Goal: Communication & Community: Share content

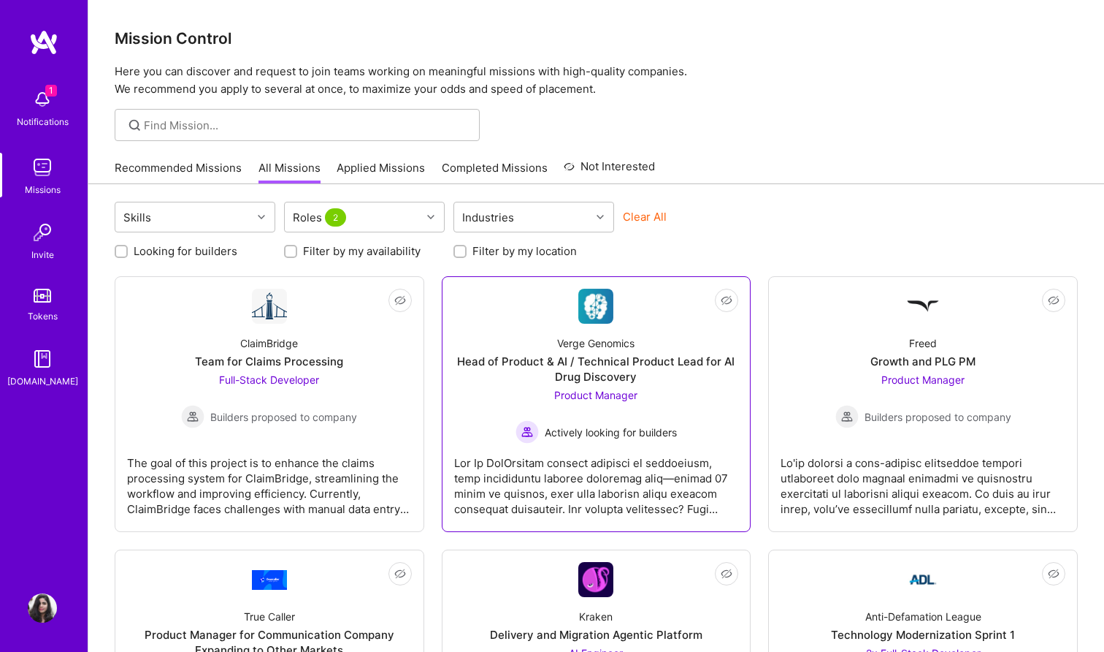
click at [624, 385] on div "Verge Genomics Head of Product & AI / Technical Product Lead for AI Drug Discov…" at bounding box center [596, 384] width 285 height 120
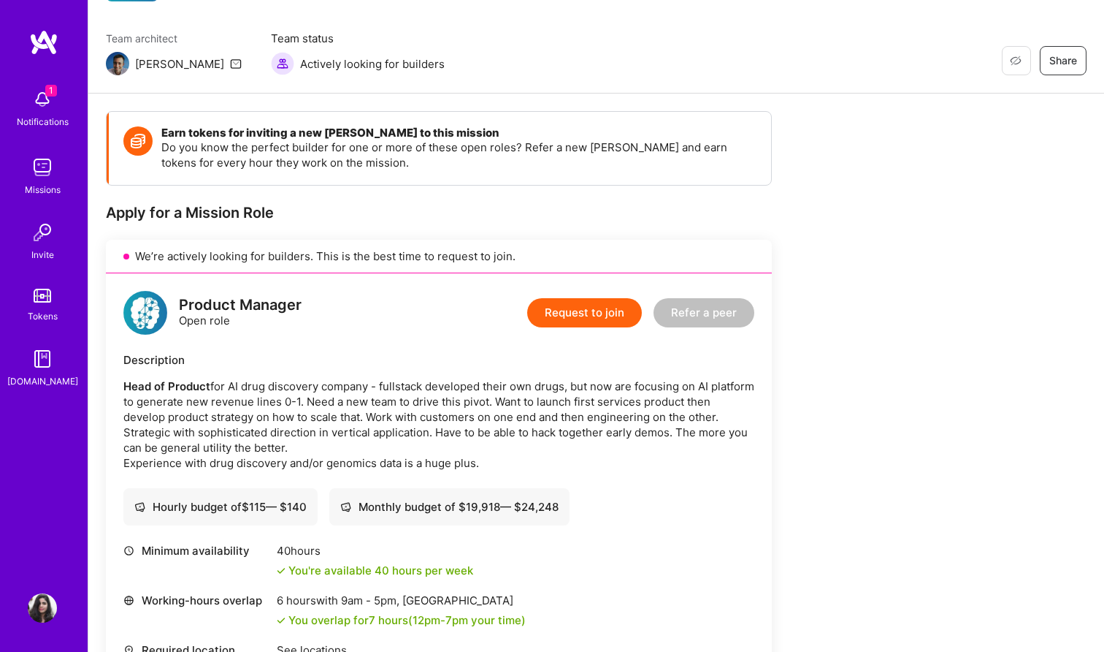
scroll to position [131, 0]
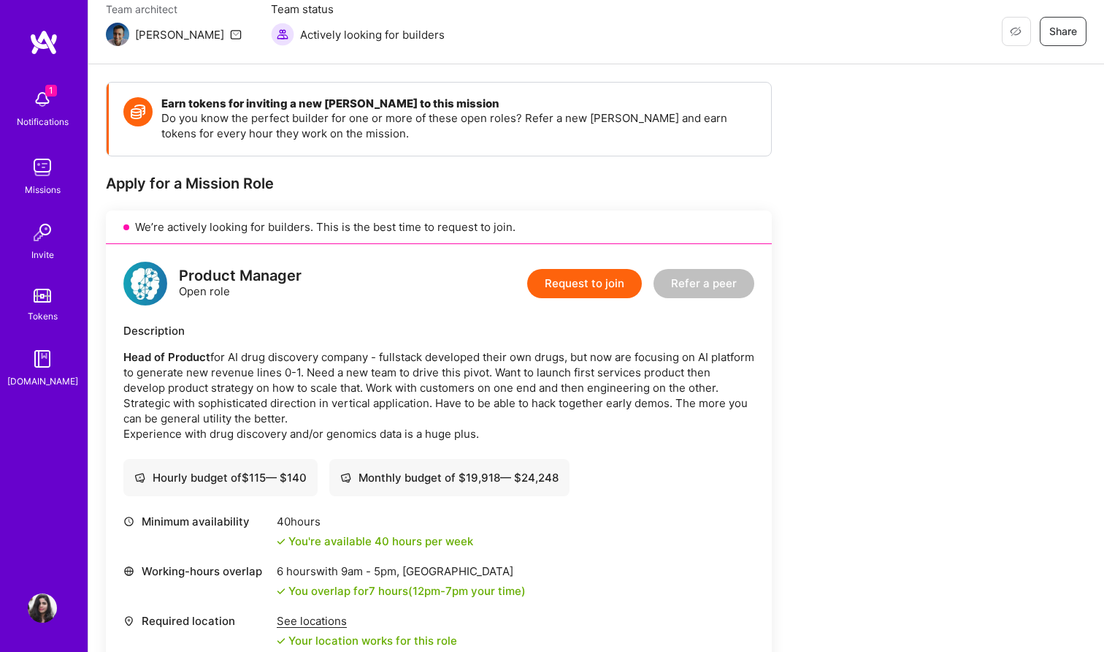
click at [720, 283] on button "Refer a peer" at bounding box center [704, 283] width 101 height 29
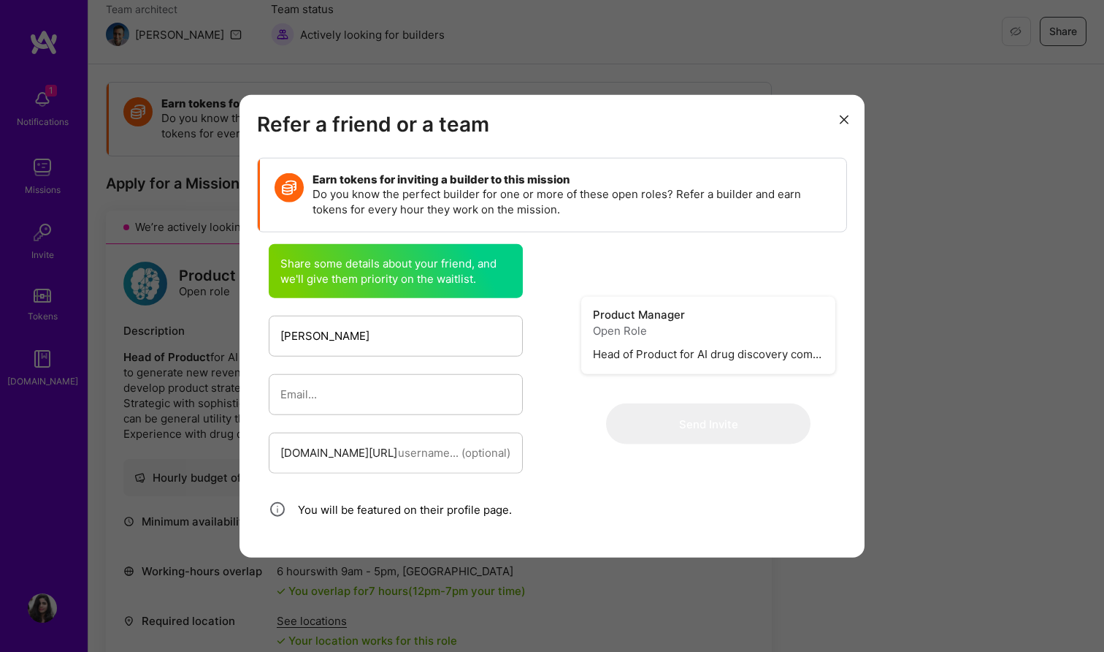
type input "[PERSON_NAME]"
paste input "[EMAIL_ADDRESS][PERSON_NAME][DOMAIN_NAME]"
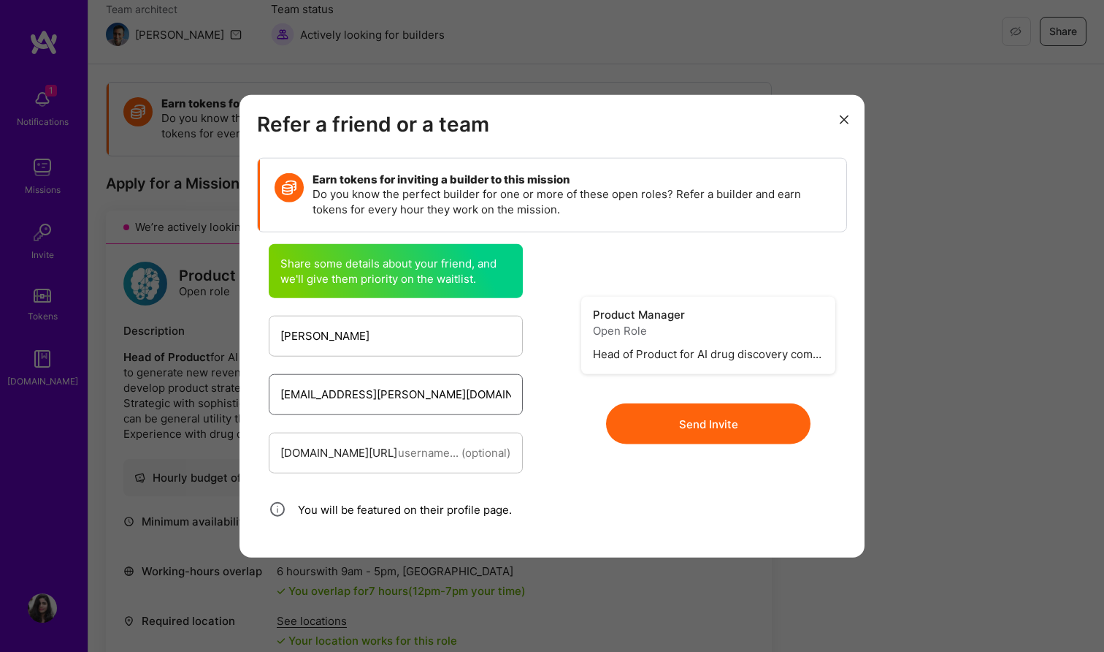
type input "[EMAIL_ADDRESS][PERSON_NAME][DOMAIN_NAME]"
click at [749, 413] on button "Send Invite" at bounding box center [708, 423] width 205 height 41
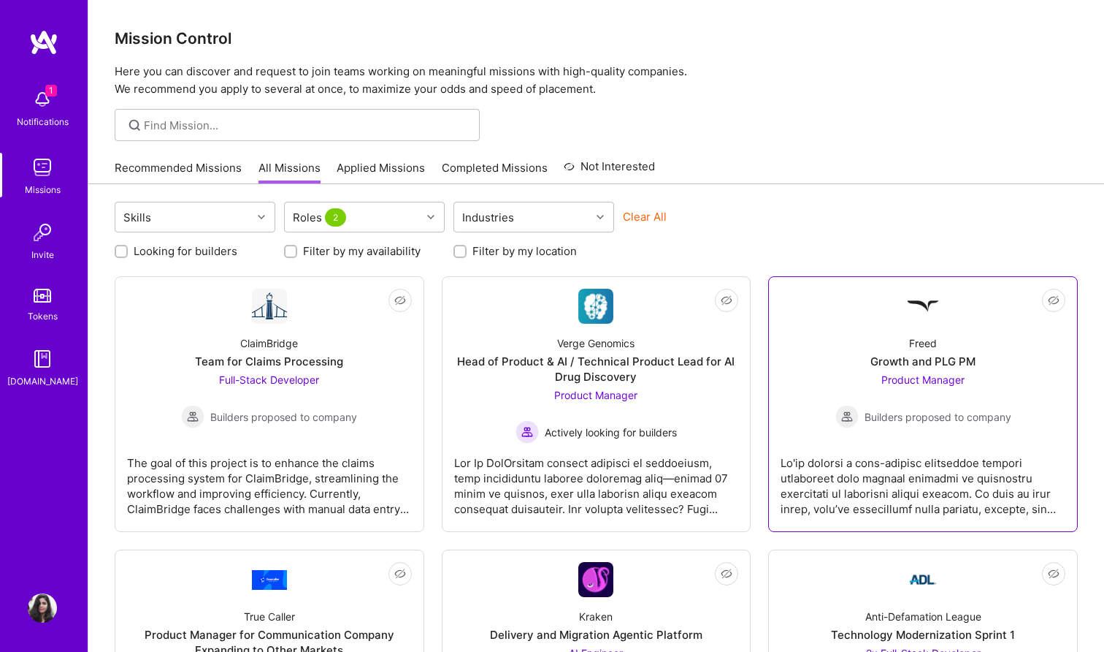
click at [936, 404] on div "Product Manager Builders proposed to company" at bounding box center [924, 400] width 176 height 56
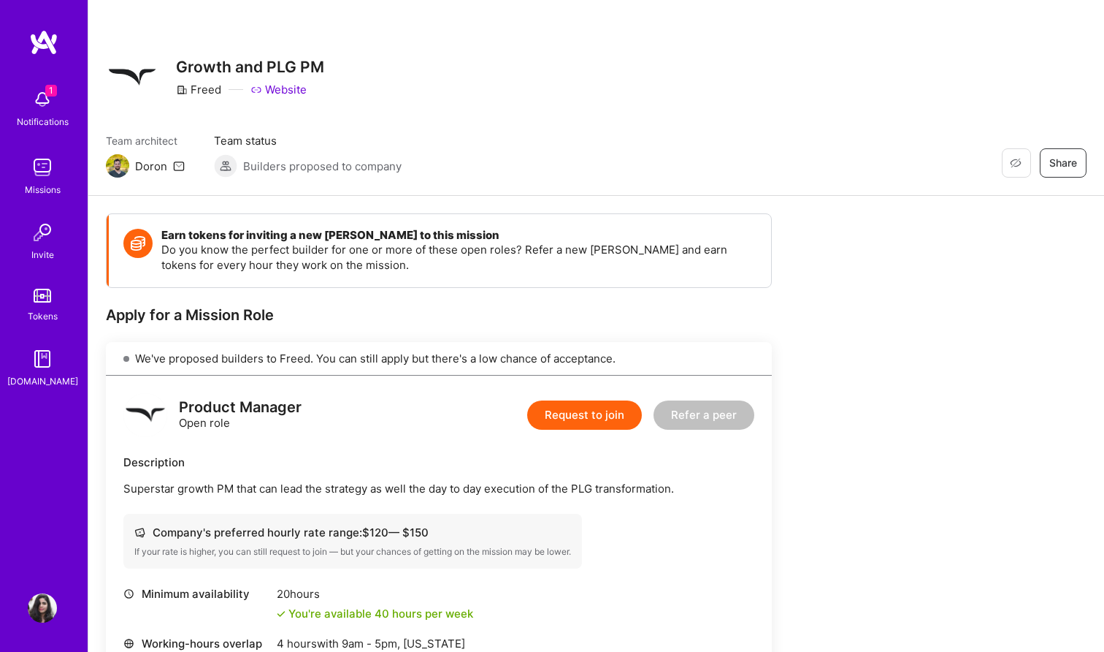
click at [673, 420] on button "Refer a peer" at bounding box center [704, 414] width 101 height 29
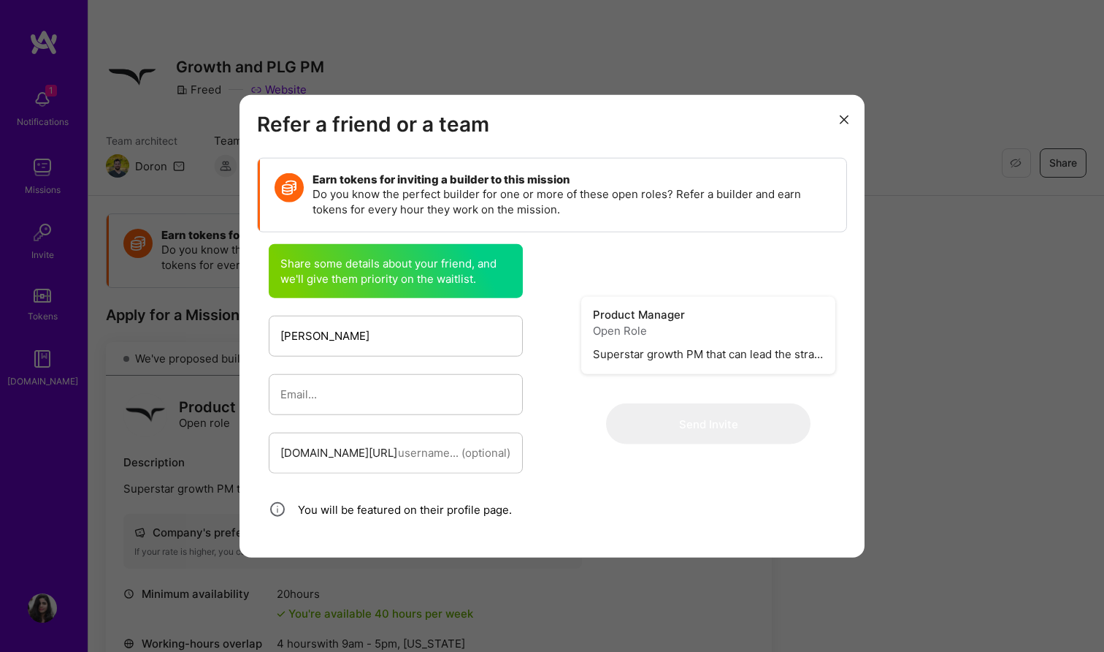
type input "[PERSON_NAME]"
paste input "[EMAIL_ADDRESS][PERSON_NAME][DOMAIN_NAME]"
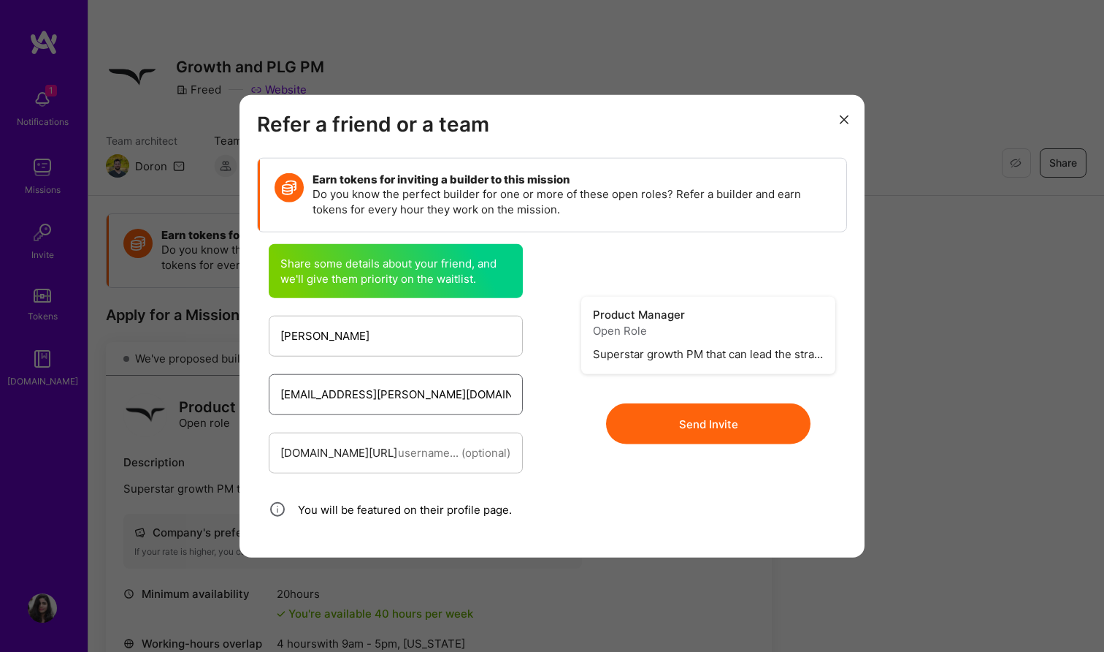
type input "[EMAIL_ADDRESS][PERSON_NAME][DOMAIN_NAME]"
click at [698, 423] on button "Send Invite" at bounding box center [708, 423] width 205 height 41
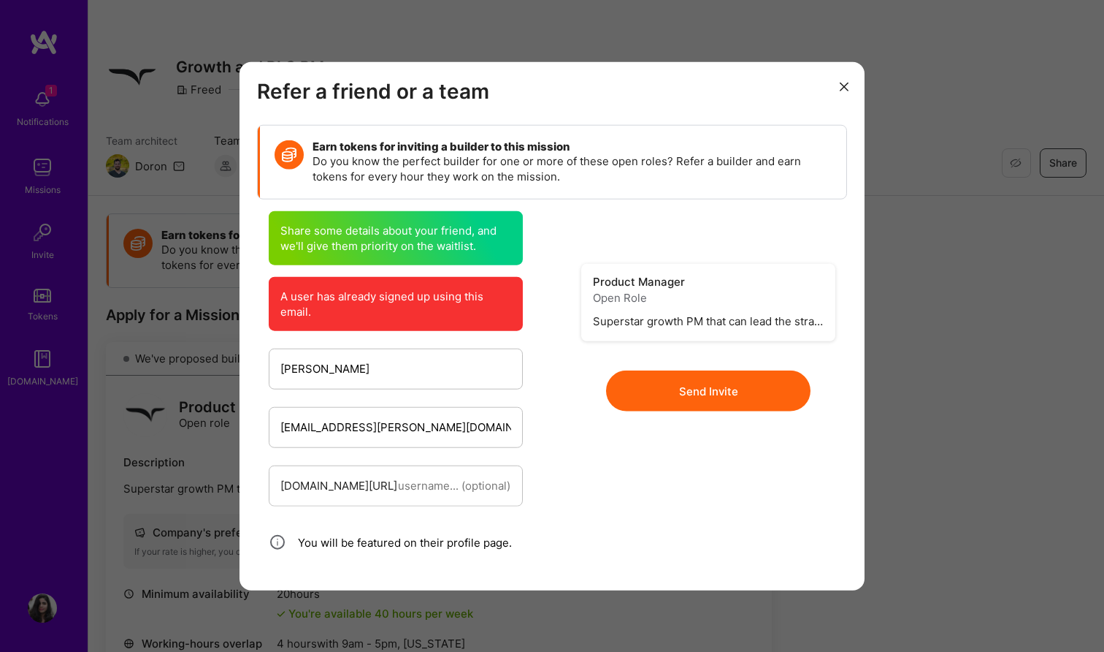
click at [842, 88] on icon "modal" at bounding box center [844, 86] width 9 height 9
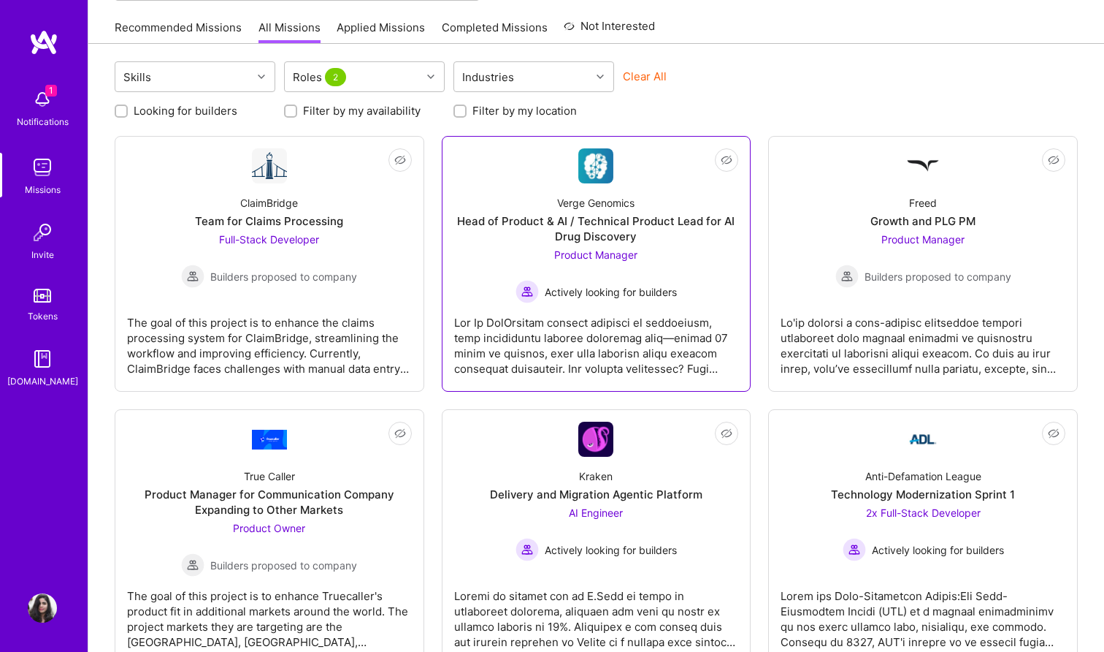
scroll to position [141, 0]
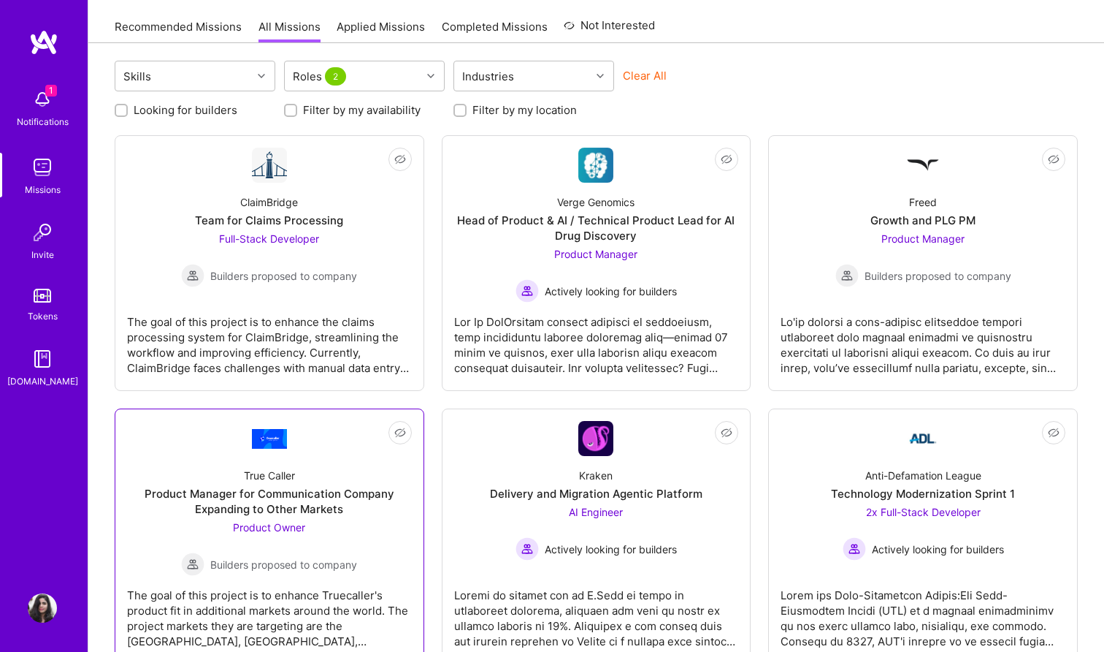
click at [364, 470] on div "True Caller Product Manager for Communication Company Expanding to Other Market…" at bounding box center [269, 516] width 285 height 120
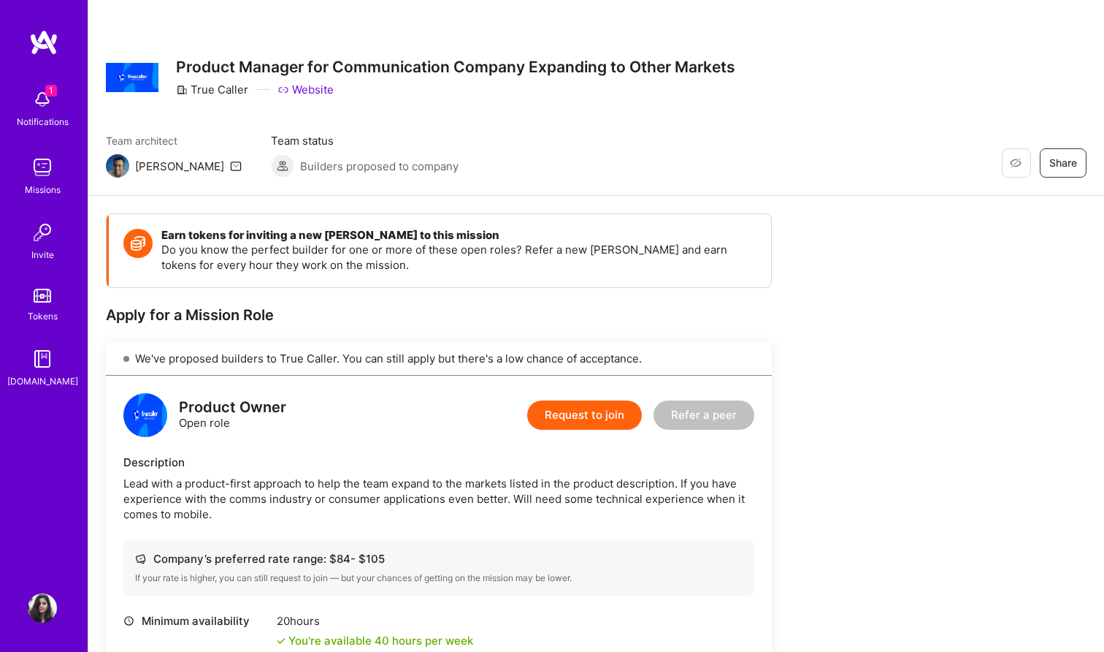
click at [714, 400] on button "Refer a peer" at bounding box center [704, 414] width 101 height 29
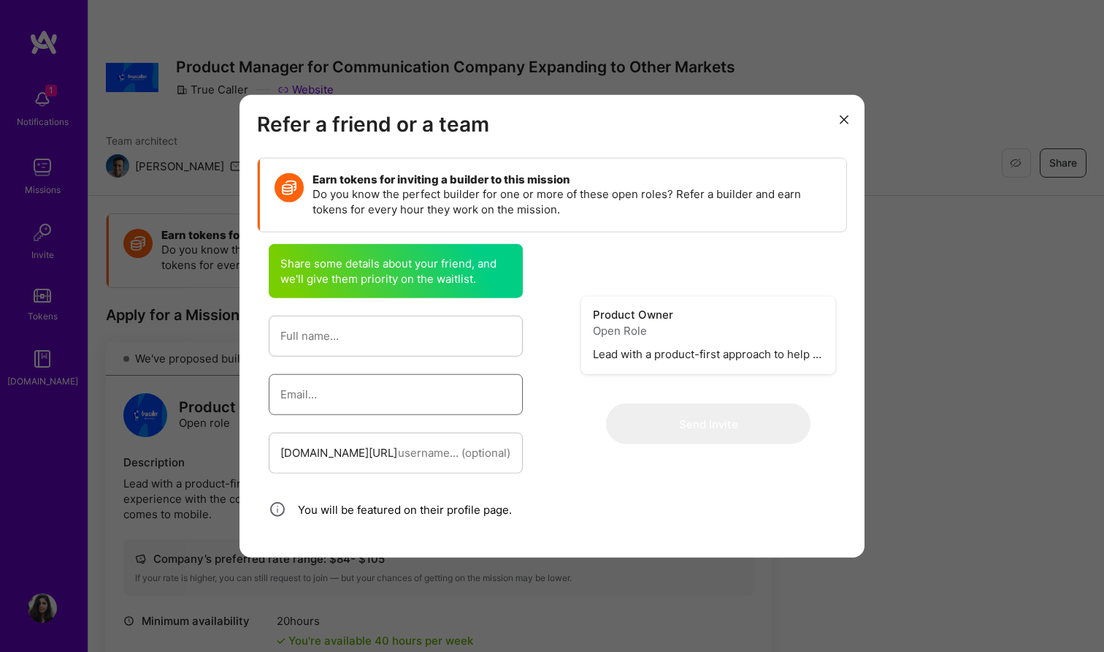
paste input "[EMAIL_ADDRESS][PERSON_NAME][DOMAIN_NAME]"
type input "[EMAIL_ADDRESS][PERSON_NAME][DOMAIN_NAME]"
click at [427, 345] on input "modal" at bounding box center [395, 335] width 231 height 37
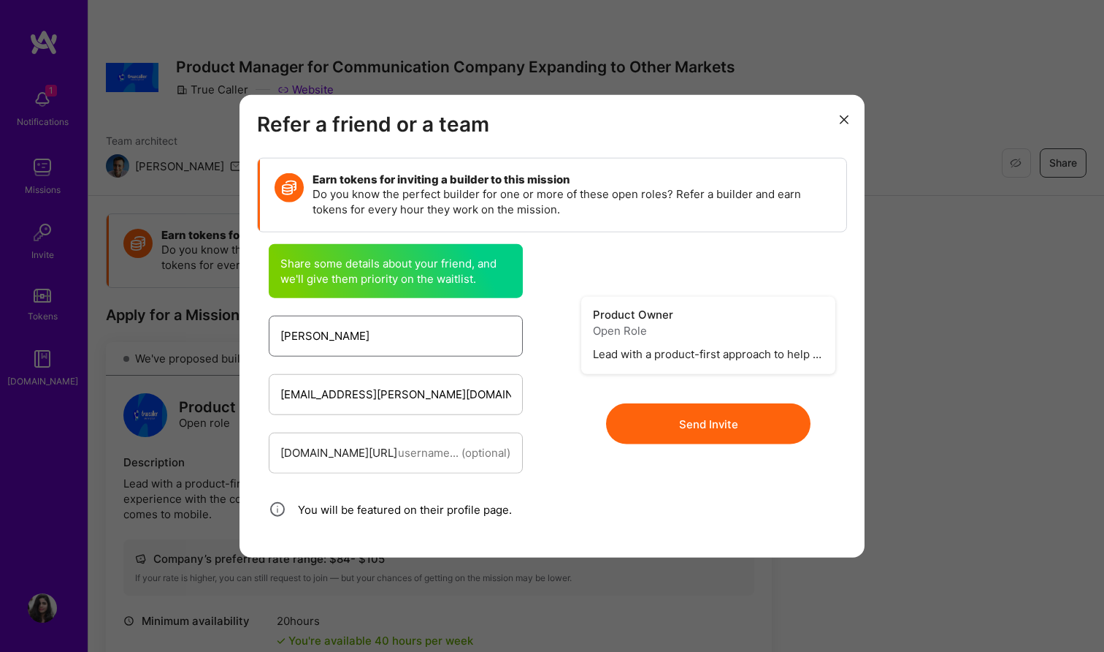
type input "[PERSON_NAME]"
click at [686, 416] on button "Send Invite" at bounding box center [708, 423] width 205 height 41
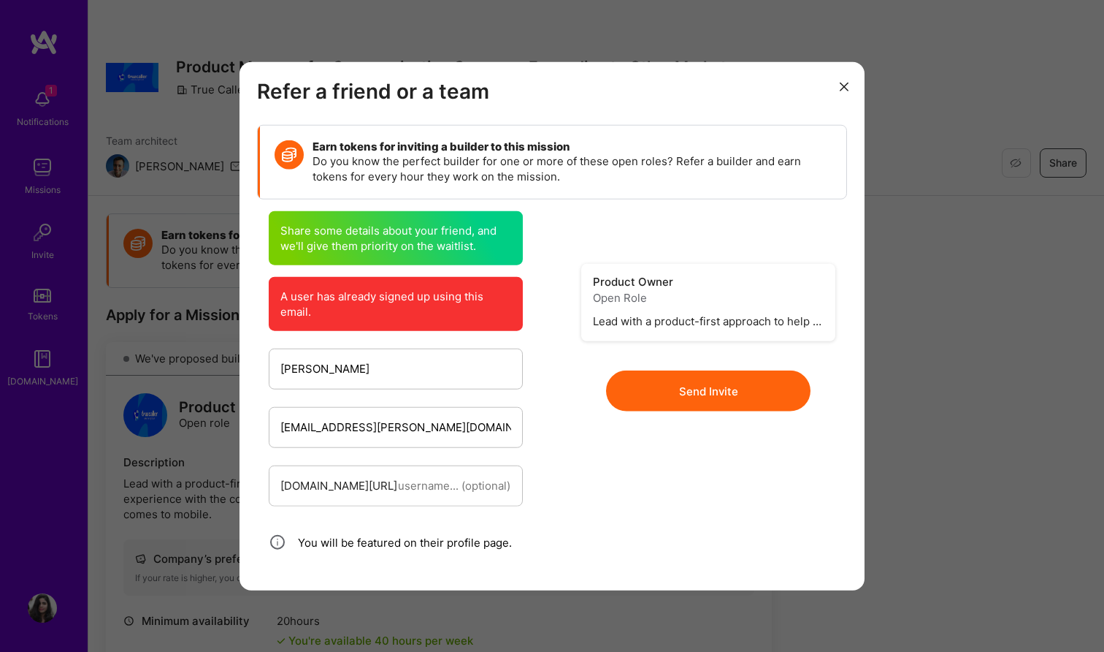
click at [850, 83] on button "modal" at bounding box center [845, 86] width 18 height 24
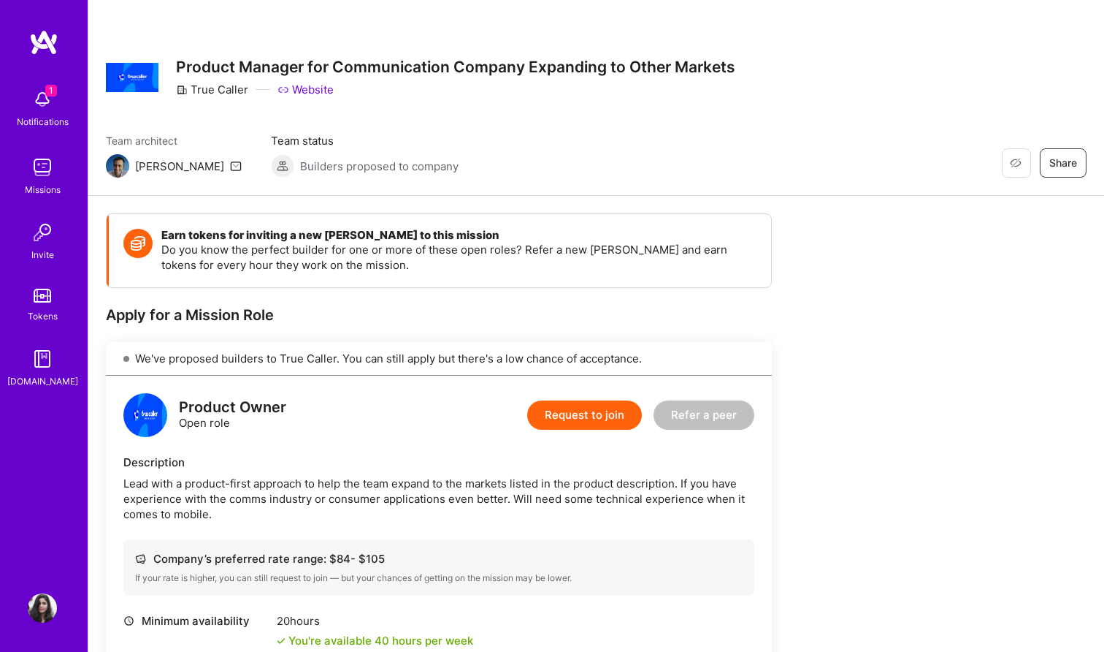
click at [838, 177] on div "Restore Not Interested Share Product Manager for Communication Company Expandin…" at bounding box center [596, 98] width 1016 height 196
